Goal: Complete application form

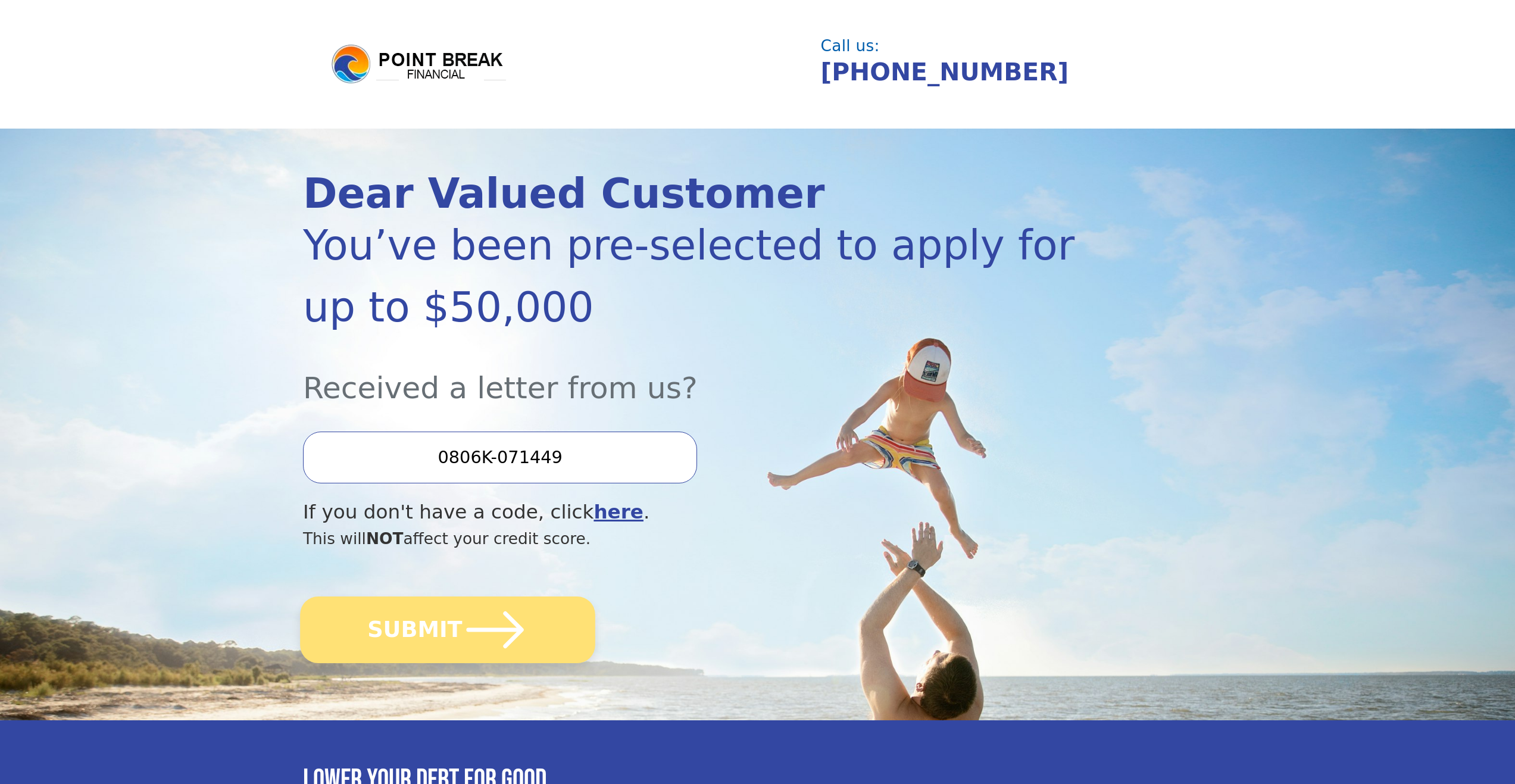
click at [476, 607] on icon "submit" at bounding box center [495, 629] width 65 height 65
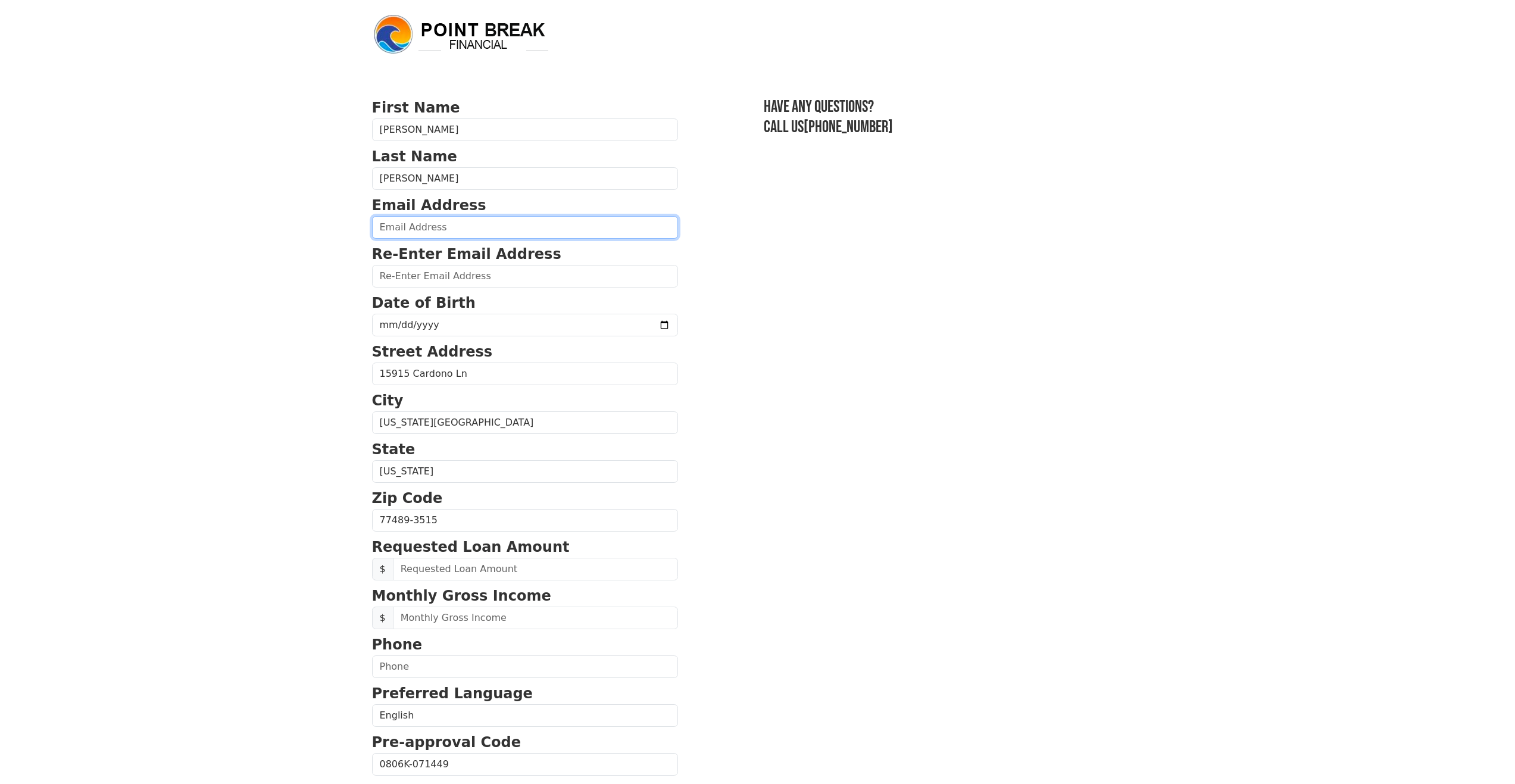
click at [445, 222] on input "email" at bounding box center [525, 227] width 306 height 22
type input "[EMAIL_ADDRESS][DOMAIN_NAME]"
click at [437, 284] on input "email" at bounding box center [525, 276] width 306 height 22
type input "[EMAIL_ADDRESS][DOMAIN_NAME]"
click at [635, 324] on input "date" at bounding box center [525, 325] width 306 height 22
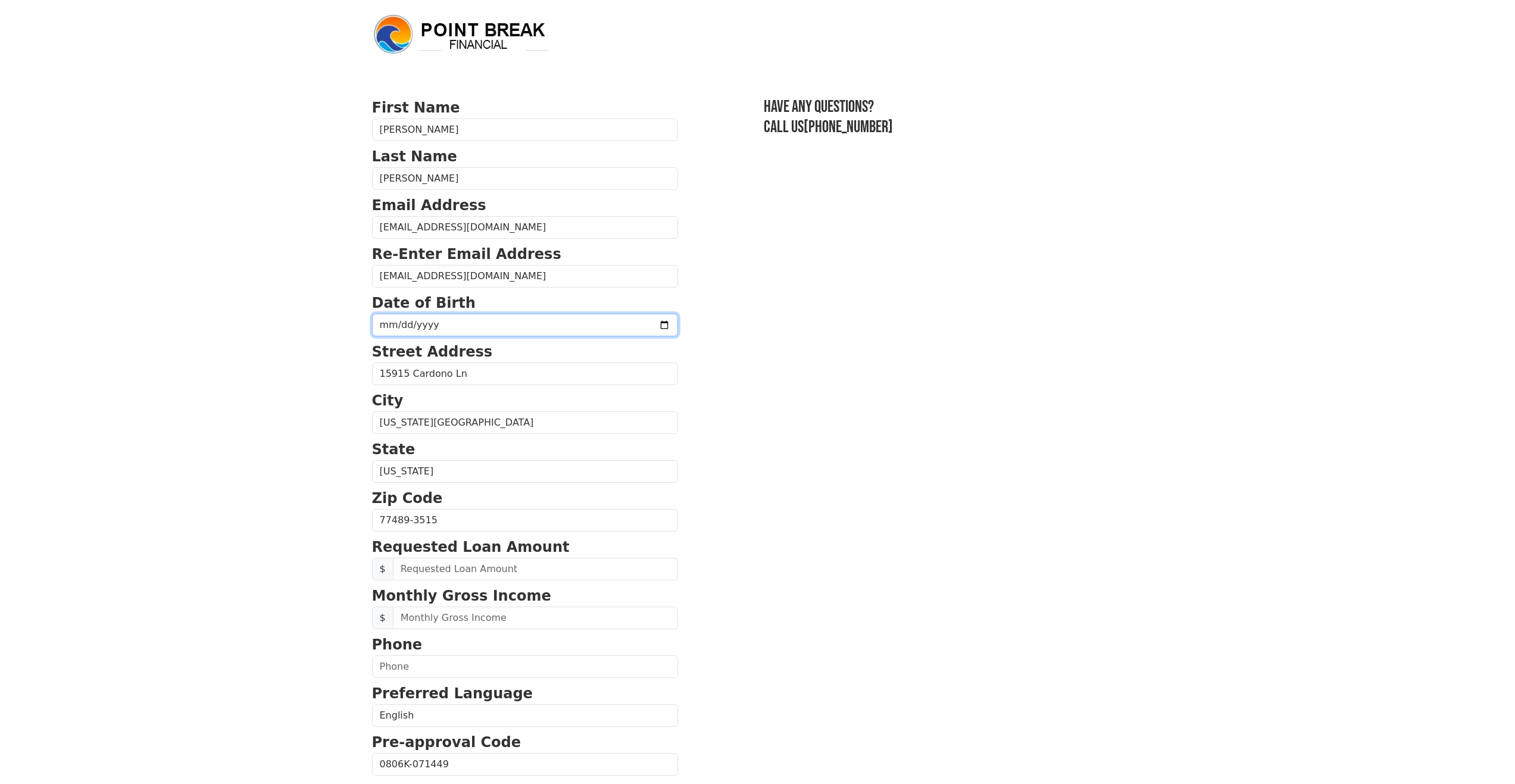
type input "[DATE]"
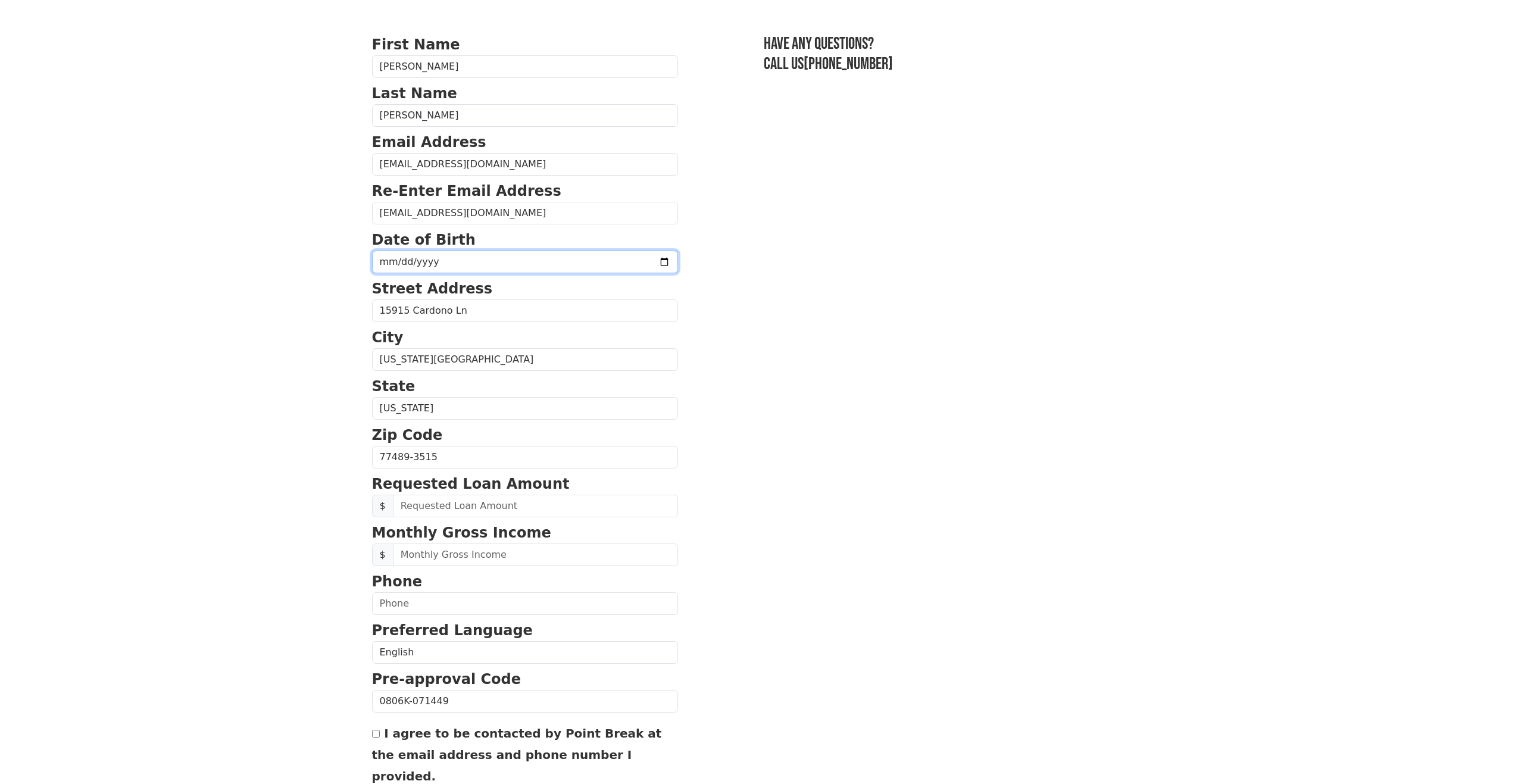
scroll to position [164, 0]
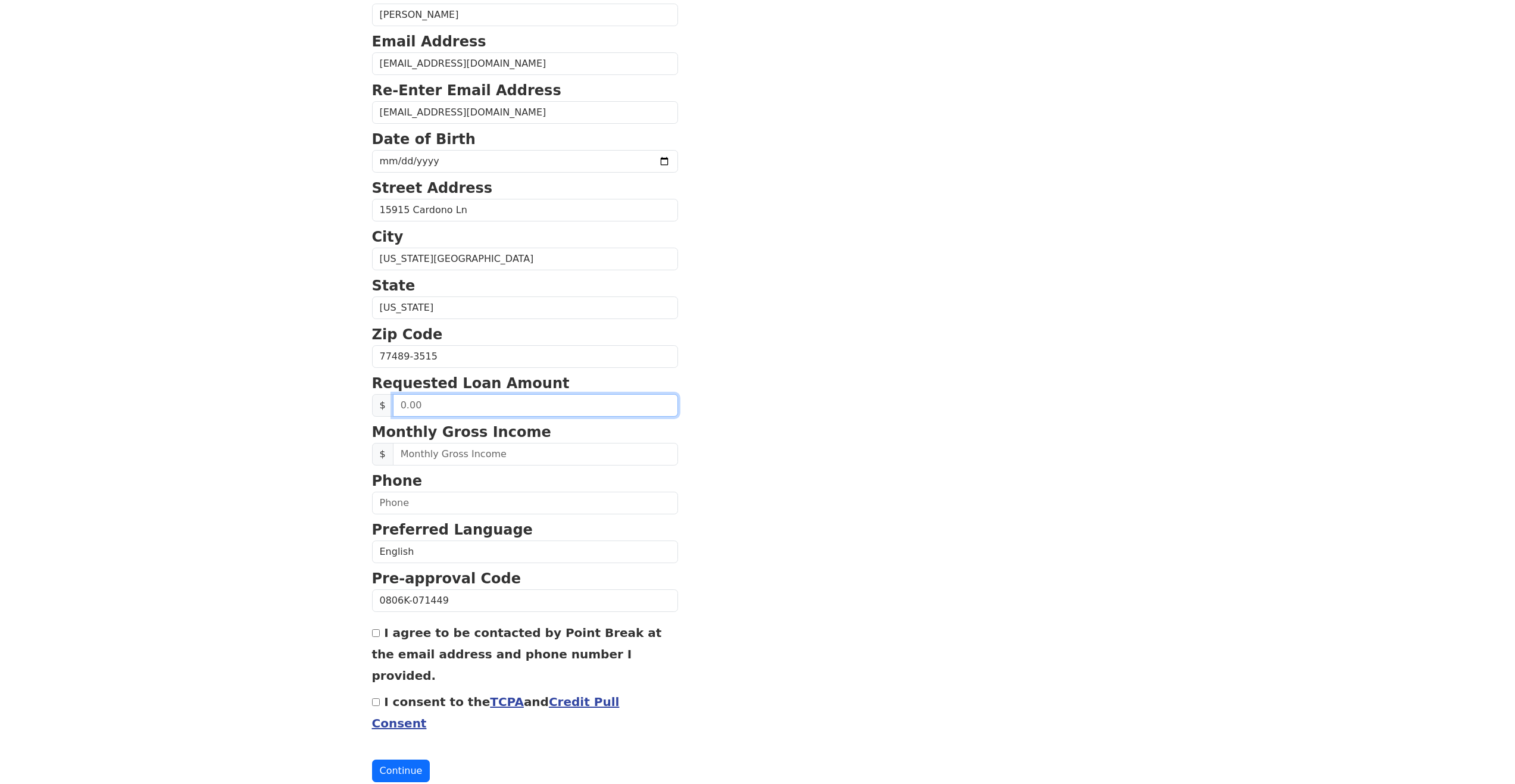
click at [425, 400] on input "text" at bounding box center [536, 405] width 285 height 22
type input "50,000.00"
click at [444, 456] on input "text" at bounding box center [536, 454] width 285 height 22
type input "1.00"
type input "1,250.00"
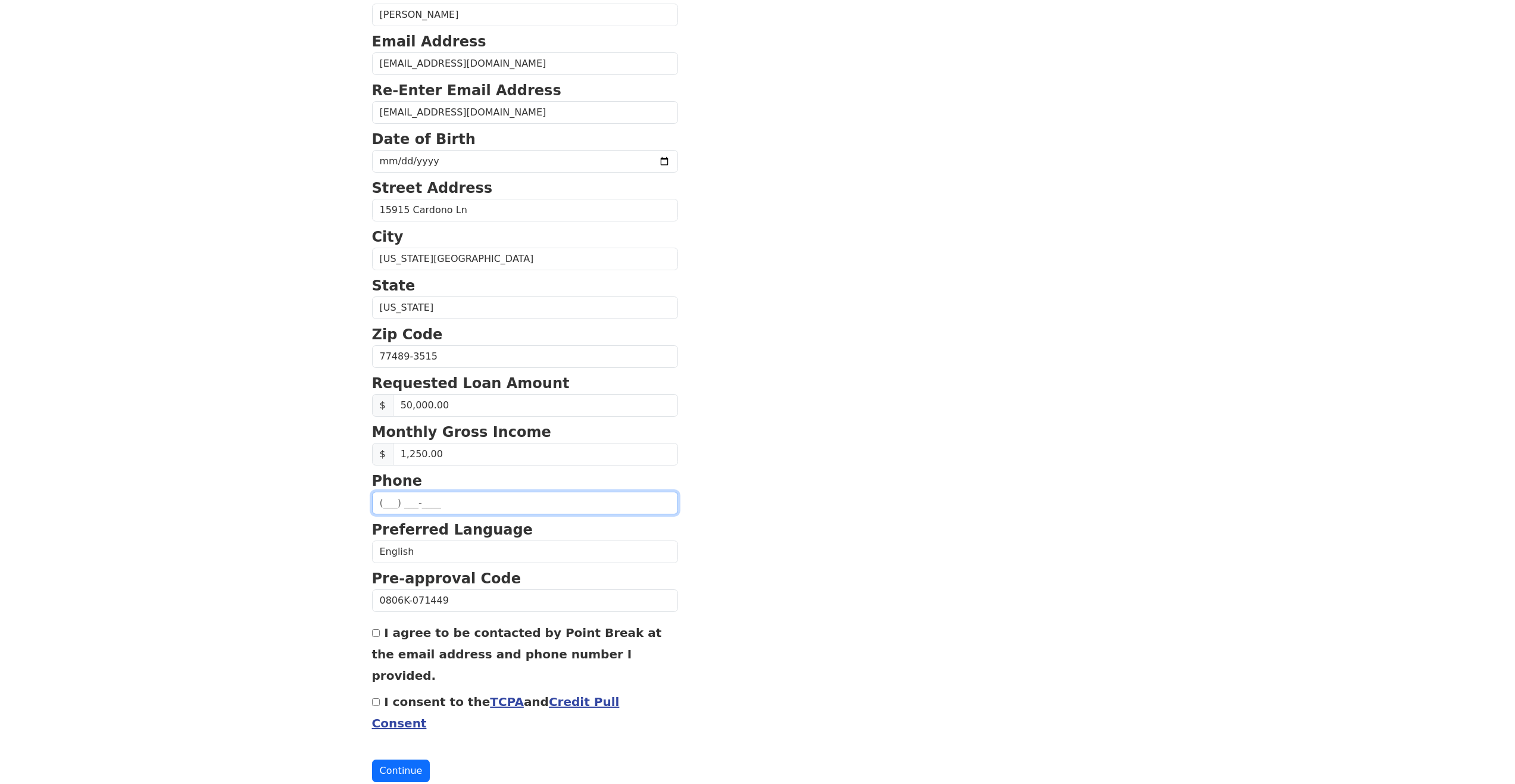
click at [417, 500] on input "text" at bounding box center [525, 502] width 306 height 22
type input "[PHONE_NUMBER]"
click at [376, 632] on input "I agree to be contacted by Point Break at the email address and phone number I …" at bounding box center [376, 633] width 8 height 8
checkbox input "true"
click at [374, 698] on input "I consent to the TCPA and Credit Pull Consent" at bounding box center [376, 702] width 8 height 8
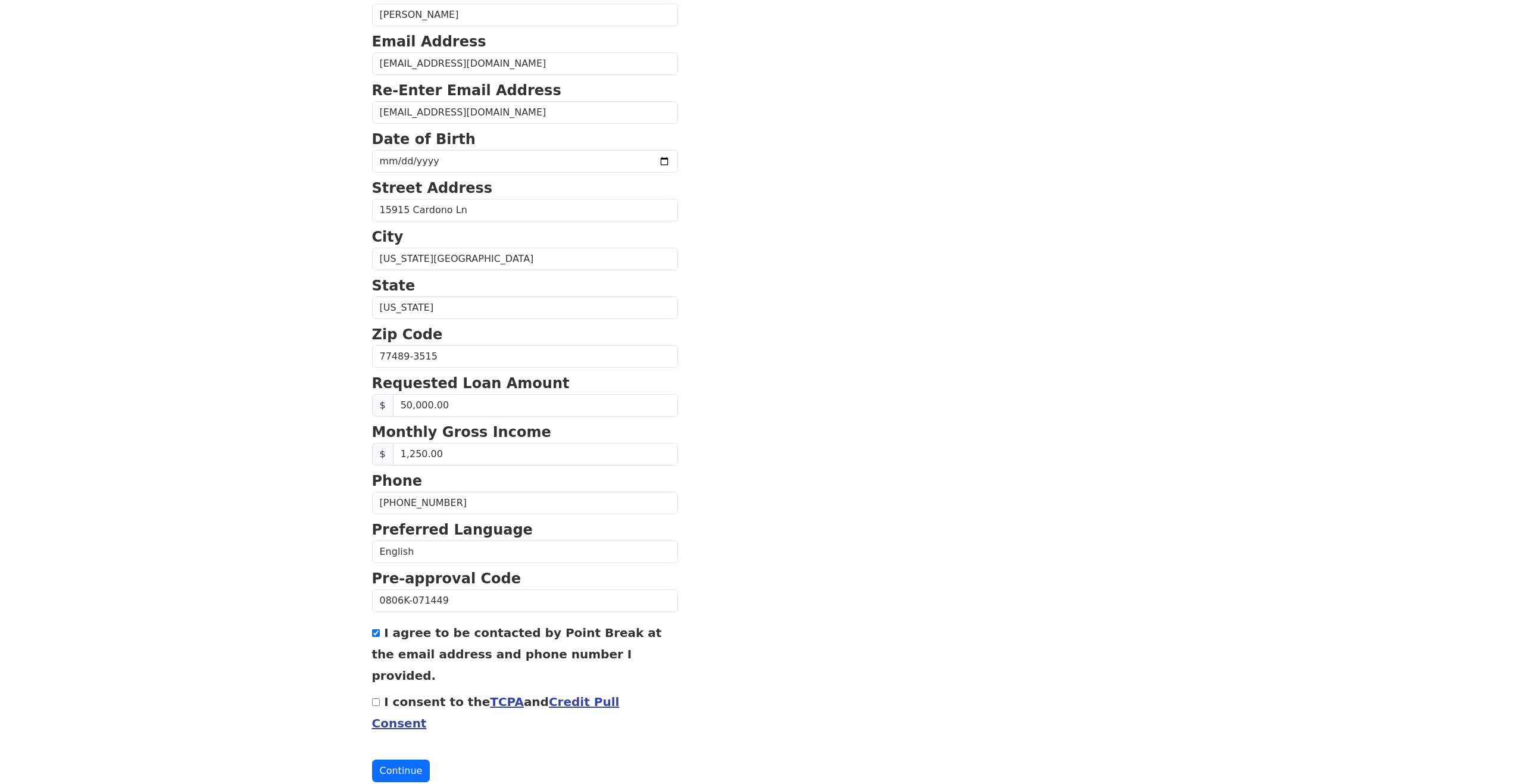
checkbox input "true"
click at [390, 760] on button "Continue" at bounding box center [401, 771] width 58 height 22
